Goal: Information Seeking & Learning: Learn about a topic

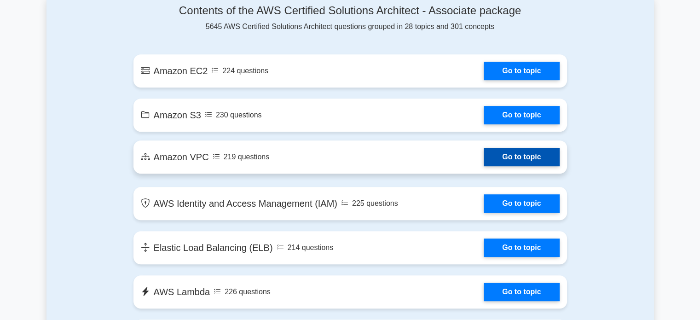
scroll to position [523, 0]
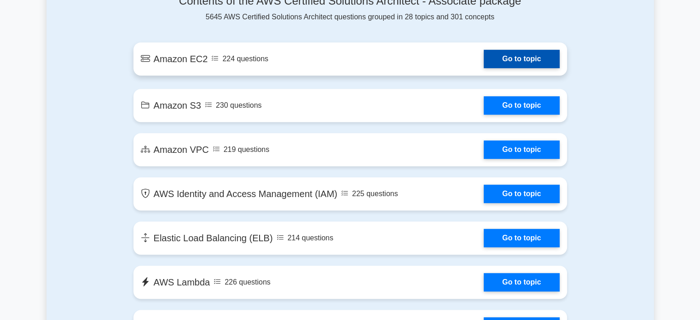
click at [519, 60] on link "Go to topic" at bounding box center [520, 59] width 75 height 18
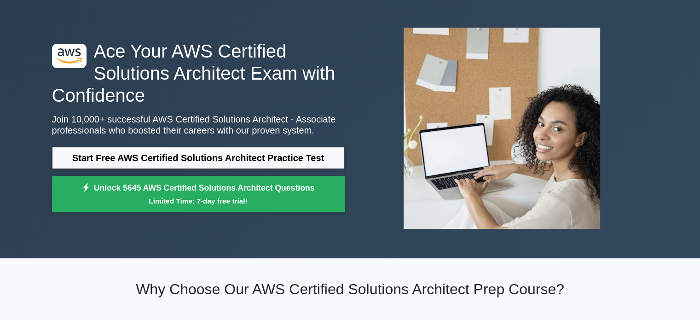
scroll to position [34, 0]
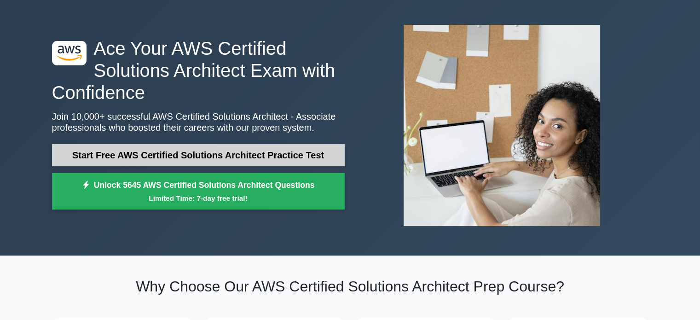
click at [272, 151] on link "Start Free AWS Certified Solutions Architect Practice Test" at bounding box center [198, 155] width 293 height 22
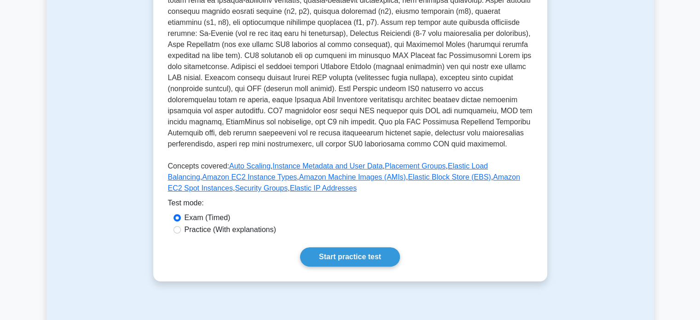
scroll to position [238, 0]
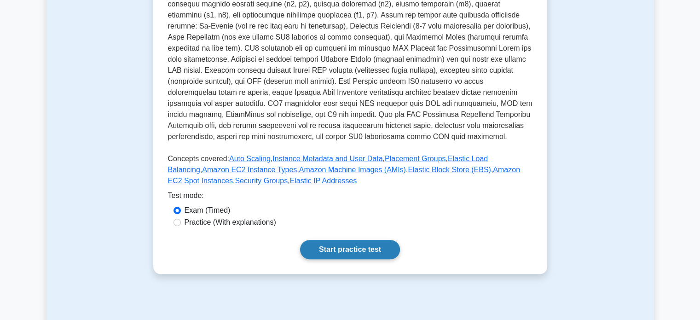
click at [352, 253] on link "Start practice test" at bounding box center [350, 249] width 100 height 19
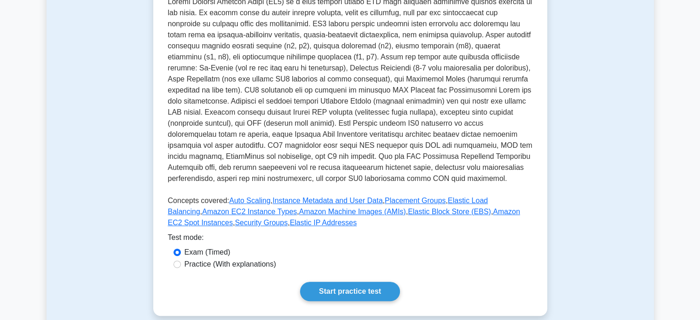
click at [227, 264] on label "Practice (With explanations)" at bounding box center [230, 264] width 92 height 11
click at [181, 264] on input "Practice (With explanations)" at bounding box center [176, 263] width 7 height 7
radio input "true"
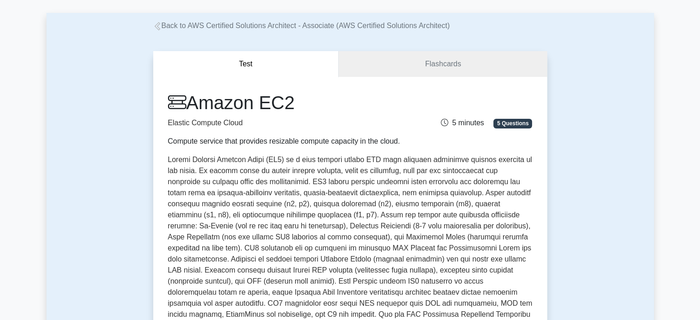
scroll to position [38, 0]
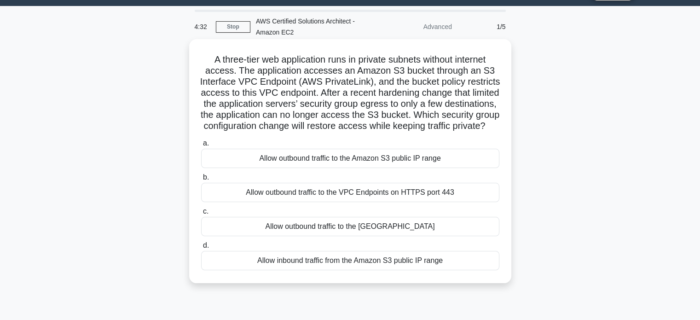
scroll to position [14, 0]
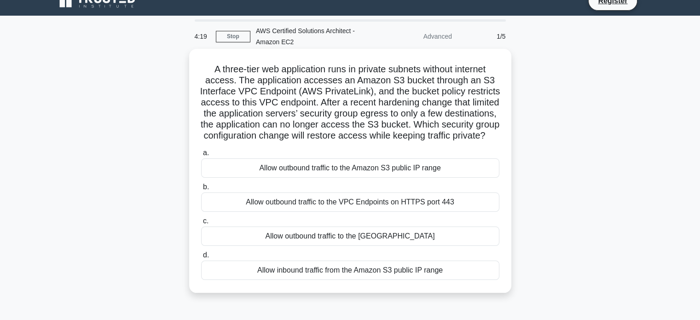
click at [408, 212] on div "Allow outbound traffic to the VPC Endpoints on HTTPS port 443" at bounding box center [350, 201] width 298 height 19
click at [201, 190] on input "b. Allow outbound traffic to the VPC Endpoints on HTTPS port 443" at bounding box center [201, 187] width 0 height 6
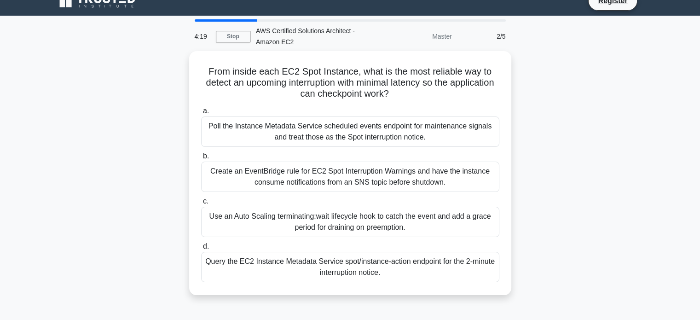
scroll to position [0, 0]
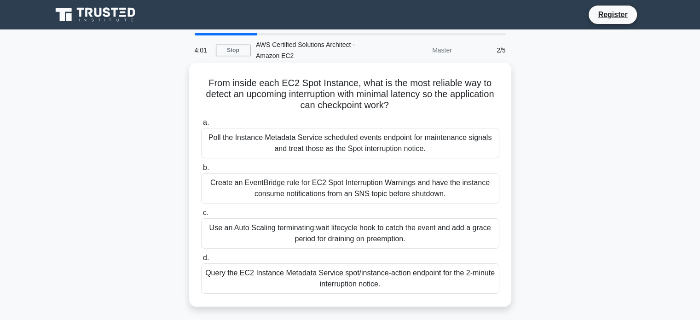
click at [332, 240] on div "Use an Auto Scaling terminating:wait lifecycle hook to catch the event and add …" at bounding box center [350, 233] width 298 height 30
click at [201, 216] on input "c. Use an Auto Scaling terminating:wait lifecycle hook to catch the event and a…" at bounding box center [201, 213] width 0 height 6
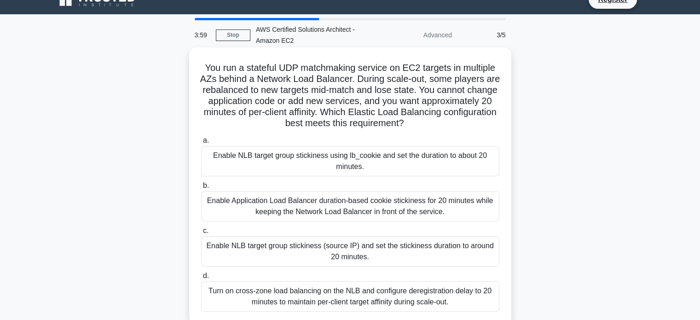
scroll to position [15, 0]
click at [372, 223] on div "a. Enable NLB target group stickiness using lb_cookie and set the duration to a…" at bounding box center [349, 223] width 309 height 180
click at [376, 210] on div "Enable Application Load Balancer duration-based cookie stickiness for 20 minute…" at bounding box center [350, 206] width 298 height 30
click at [201, 189] on input "b. Enable Application Load Balancer duration-based cookie stickiness for 20 min…" at bounding box center [201, 186] width 0 height 6
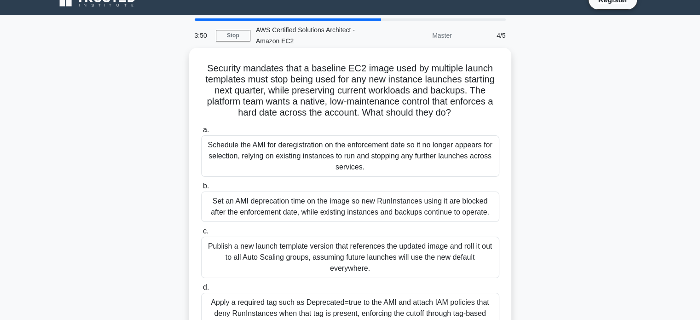
scroll to position [0, 0]
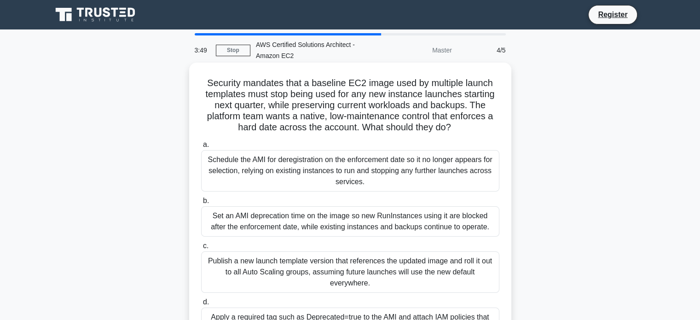
click at [362, 170] on div "Schedule the AMI for deregistration on the enforcement date so it no longer app…" at bounding box center [350, 170] width 298 height 41
click at [201, 148] on input "a. Schedule the AMI for deregistration on the enforcement date so it no longer …" at bounding box center [201, 145] width 0 height 6
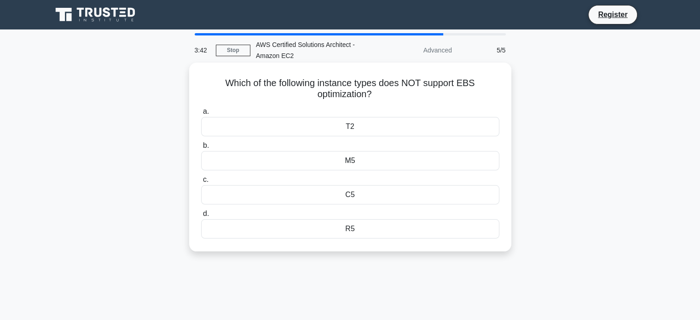
click at [340, 163] on div "M5" at bounding box center [350, 160] width 298 height 19
click at [201, 149] on input "b. M5" at bounding box center [201, 146] width 0 height 6
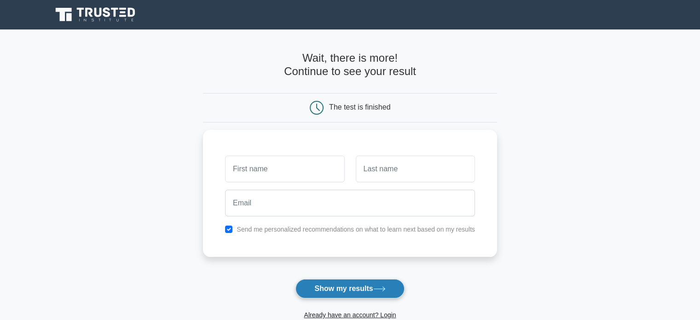
click at [354, 285] on button "Show my results" at bounding box center [349, 288] width 109 height 19
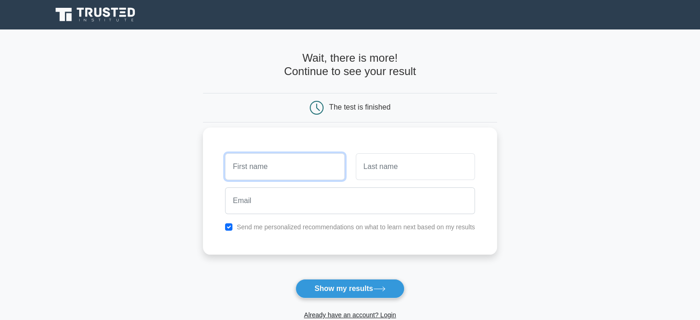
click at [284, 153] on input "text" at bounding box center [284, 166] width 119 height 27
type input "kdkd"
drag, startPoint x: 351, startPoint y: 172, endPoint x: 375, endPoint y: 160, distance: 26.7
click at [375, 160] on div at bounding box center [415, 166] width 130 height 34
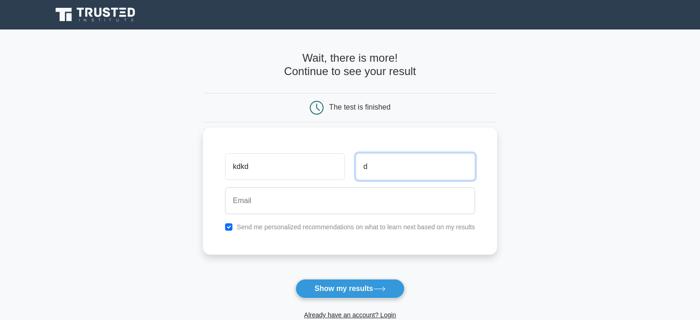
click at [375, 160] on input "d" at bounding box center [415, 166] width 119 height 27
type input "ddd"
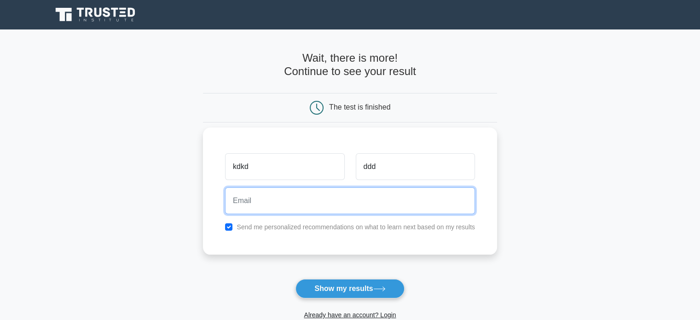
click at [326, 197] on input "email" at bounding box center [350, 200] width 250 height 27
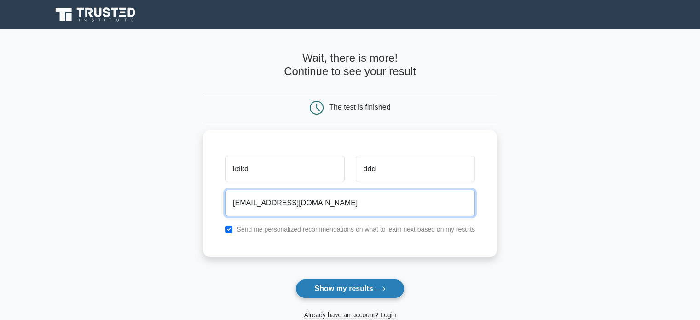
type input "wdwmd@gmail.com"
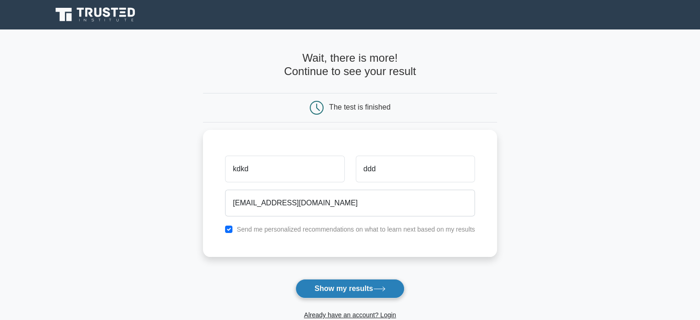
click at [336, 283] on button "Show my results" at bounding box center [349, 288] width 109 height 19
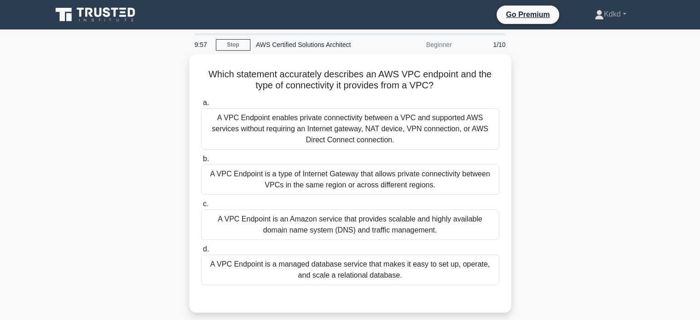
click at [290, 46] on div "AWS Certified Solutions Architect" at bounding box center [313, 44] width 126 height 18
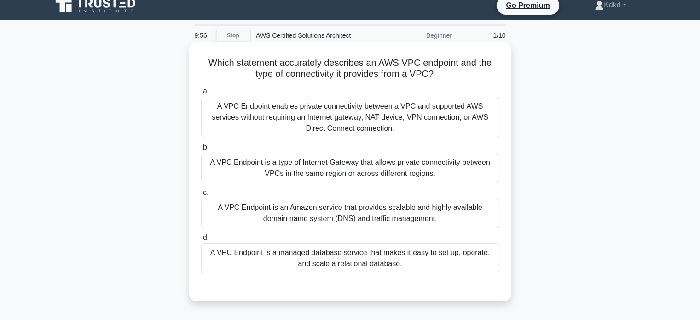
scroll to position [7, 0]
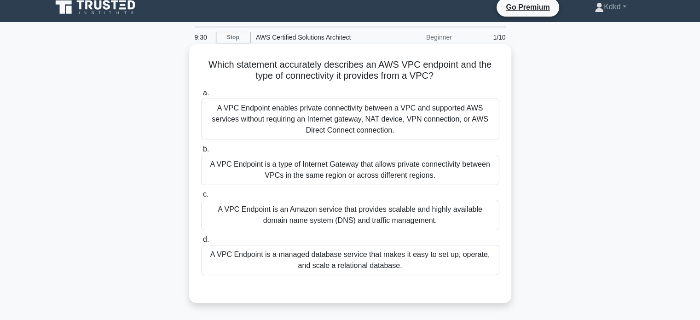
click at [339, 172] on div "A VPC Endpoint is a type of Internet Gateway that allows private connectivity b…" at bounding box center [350, 170] width 298 height 30
click at [201, 152] on input "b. A VPC Endpoint is a type of Internet Gateway that allows private connectivit…" at bounding box center [201, 149] width 0 height 6
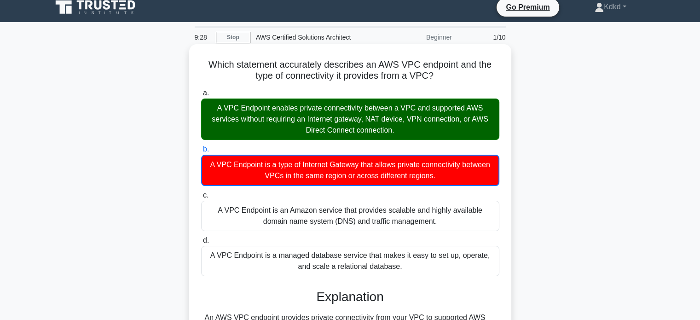
click at [362, 121] on div "A VPC Endpoint enables private connectivity between a VPC and supported AWS ser…" at bounding box center [350, 118] width 298 height 41
click at [201, 96] on input "a. A VPC Endpoint enables private connectivity between a VPC and supported AWS …" at bounding box center [201, 93] width 0 height 6
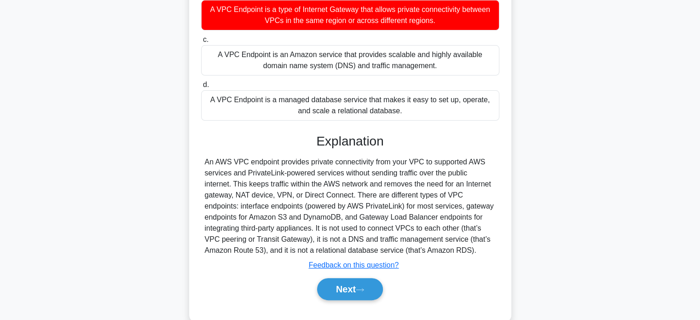
scroll to position [163, 0]
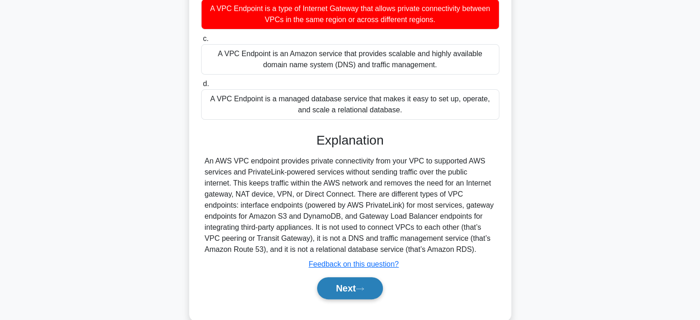
click at [344, 284] on button "Next" at bounding box center [350, 288] width 66 height 22
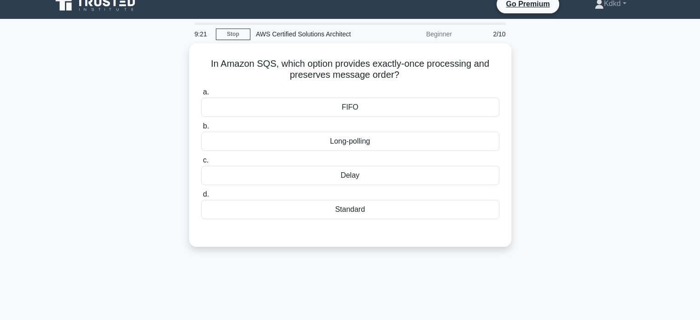
scroll to position [0, 0]
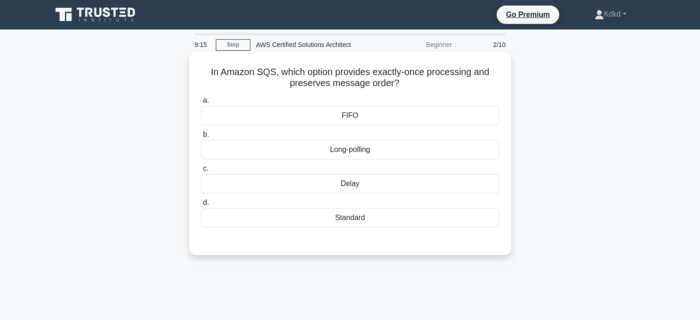
click at [372, 117] on div "FIFO" at bounding box center [350, 115] width 298 height 19
click at [201, 103] on input "a. FIFO" at bounding box center [201, 101] width 0 height 6
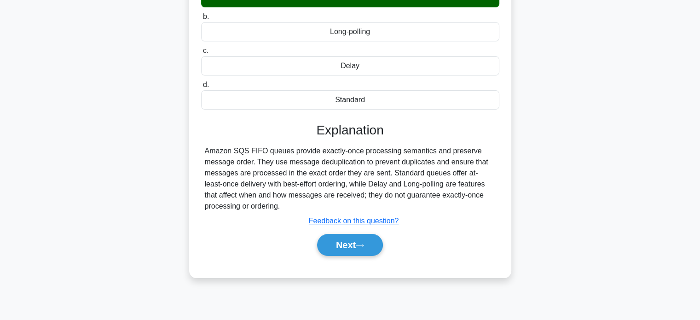
scroll to position [120, 0]
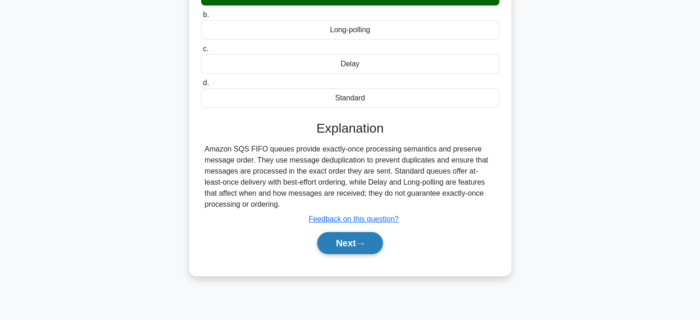
click at [351, 238] on button "Next" at bounding box center [350, 243] width 66 height 22
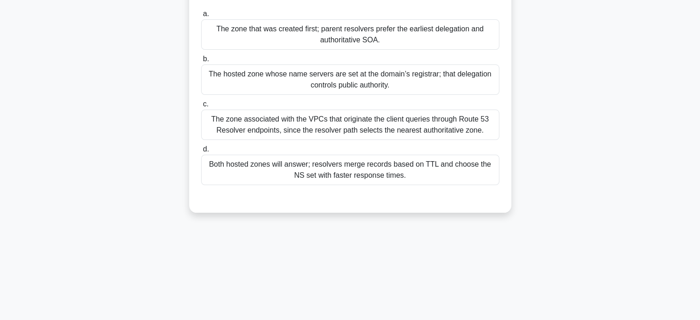
scroll to position [0, 0]
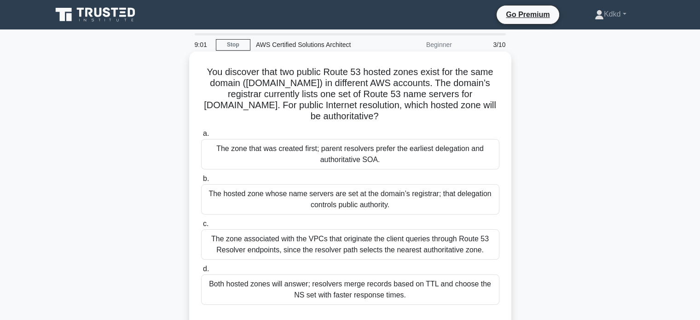
click at [384, 243] on div "The zone associated with the VPCs that originate the client queries through Rou…" at bounding box center [350, 244] width 298 height 30
click at [201, 227] on input "c. The zone associated with the VPCs that originate the client queries through …" at bounding box center [201, 224] width 0 height 6
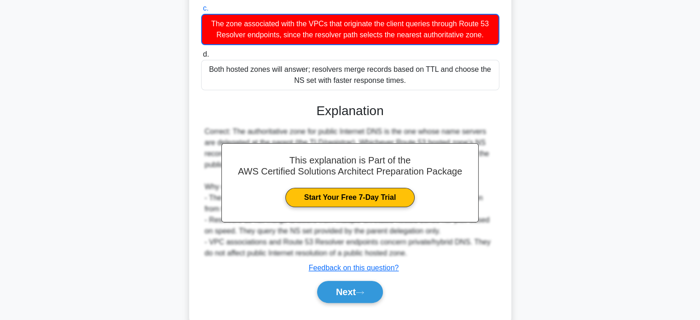
scroll to position [236, 0]
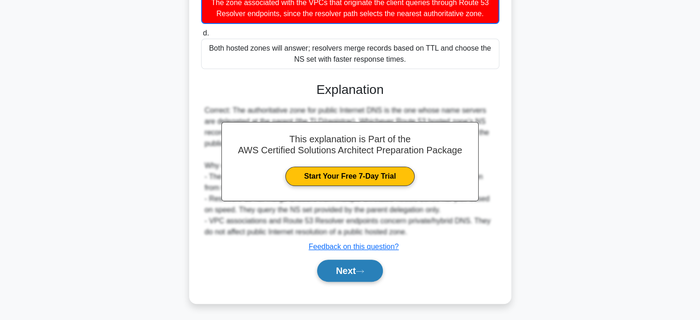
click at [362, 274] on button "Next" at bounding box center [350, 270] width 66 height 22
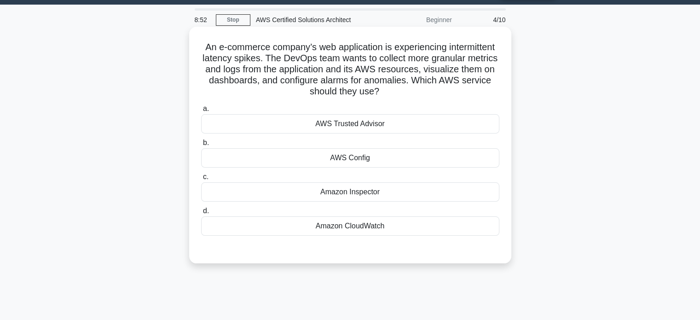
scroll to position [23, 0]
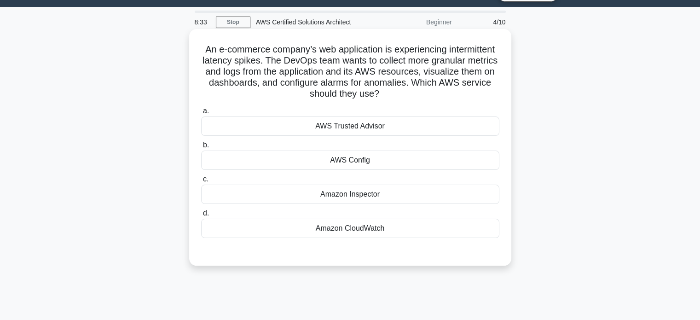
click at [374, 224] on div "Amazon CloudWatch" at bounding box center [350, 227] width 298 height 19
click at [201, 216] on input "d. Amazon CloudWatch" at bounding box center [201, 213] width 0 height 6
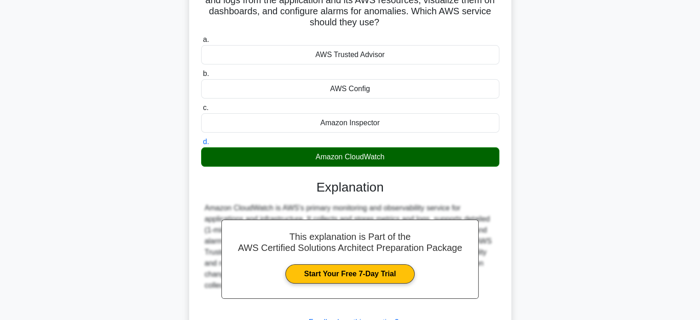
scroll to position [152, 0]
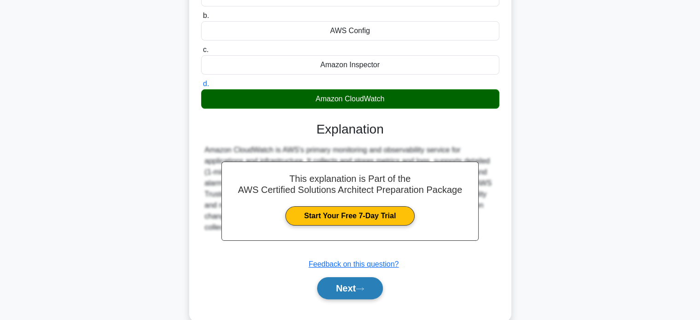
click at [359, 287] on button "Next" at bounding box center [350, 288] width 66 height 22
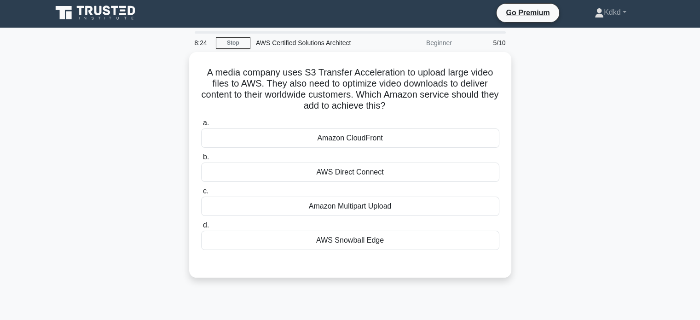
scroll to position [0, 0]
